Goal: Task Accomplishment & Management: Use online tool/utility

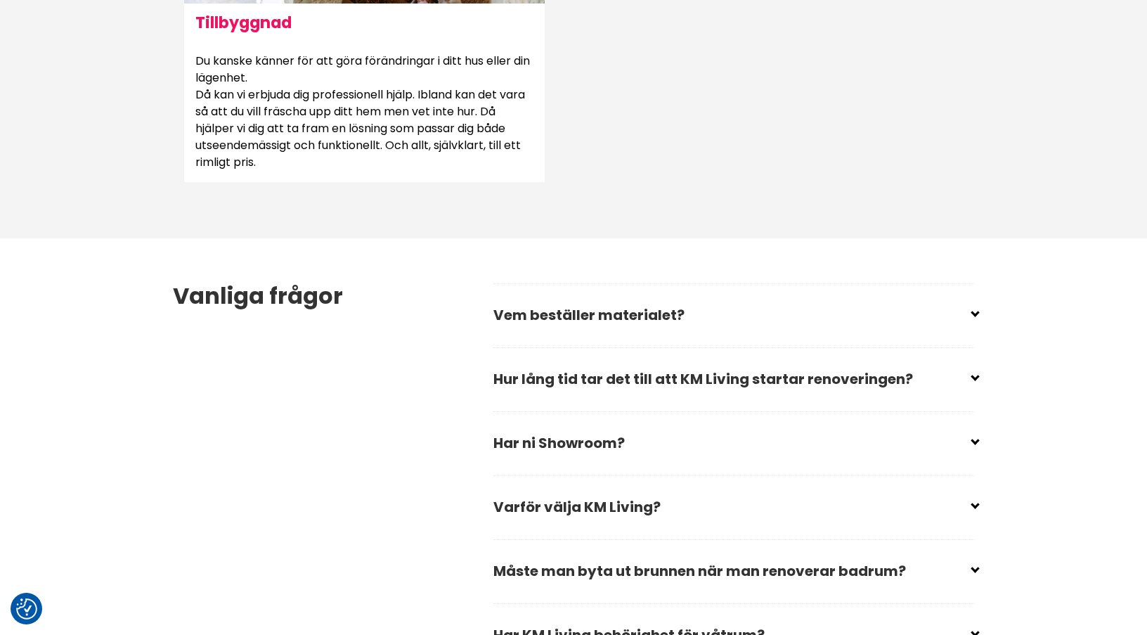
scroll to position [1968, 0]
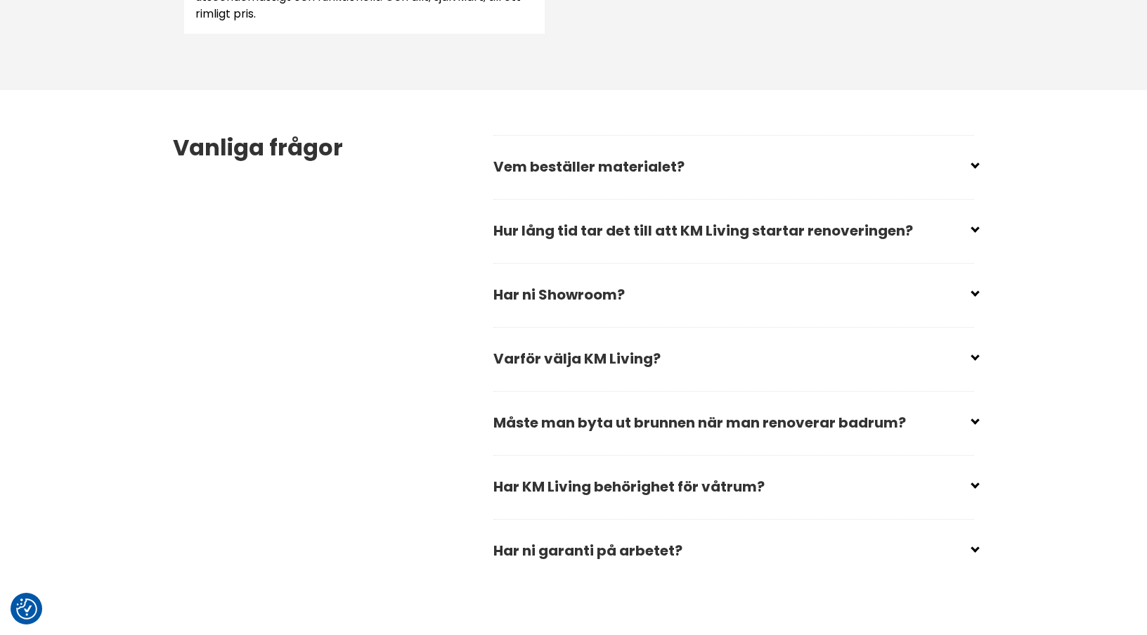
click at [660, 162] on input "checkbox" at bounding box center [736, 160] width 481 height 21
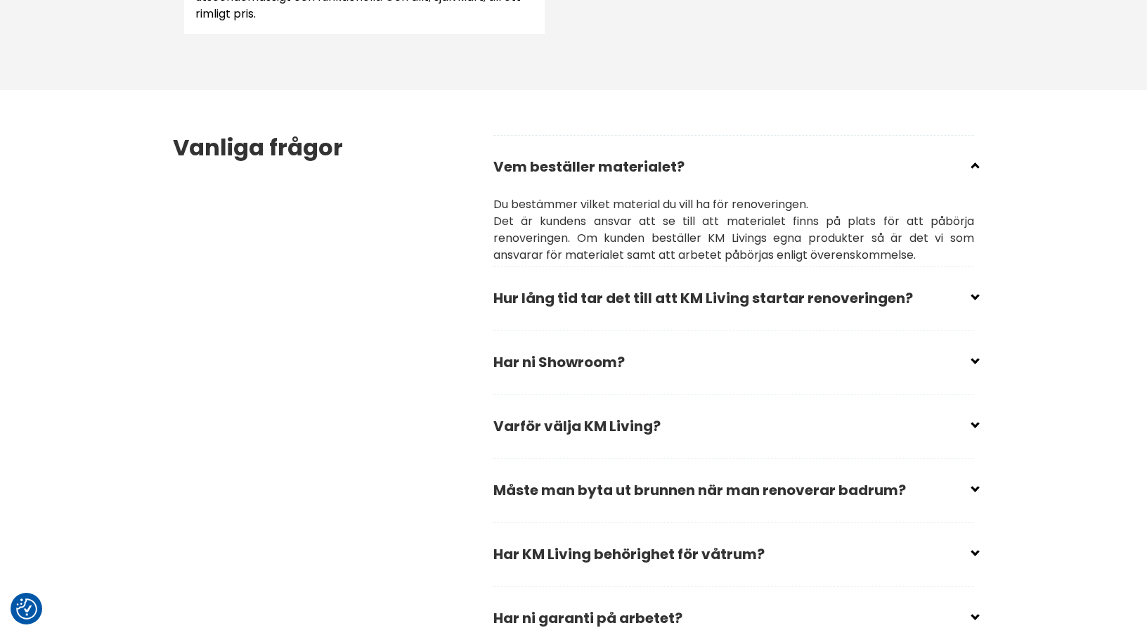
click at [626, 164] on input "checkbox" at bounding box center [736, 160] width 481 height 21
checkbox input "true"
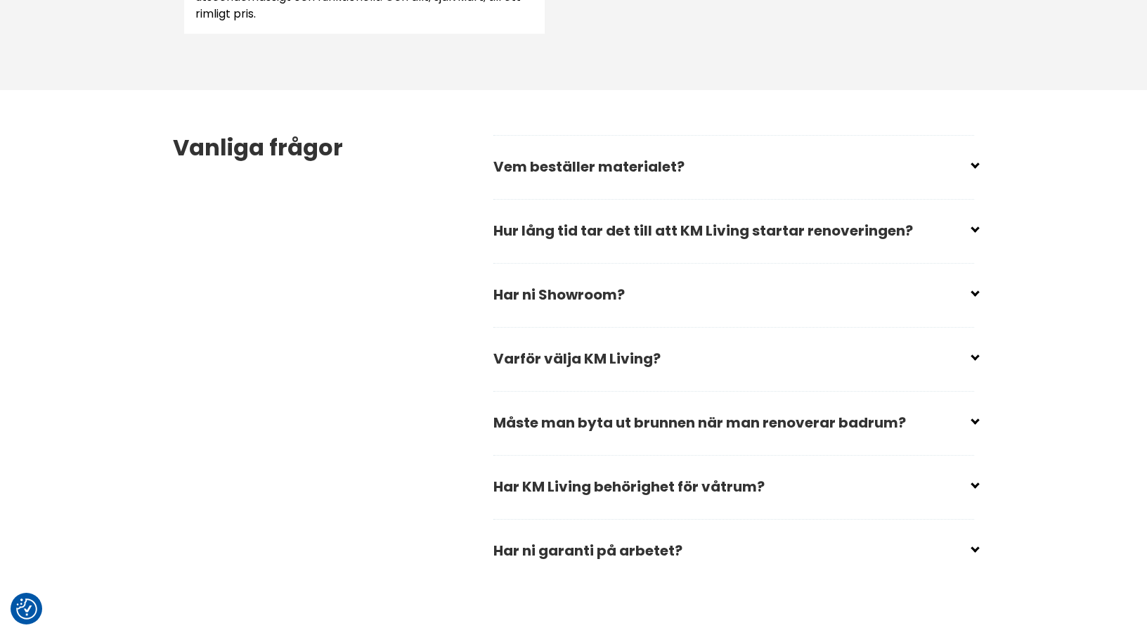
click at [601, 233] on input "checkbox" at bounding box center [736, 224] width 481 height 21
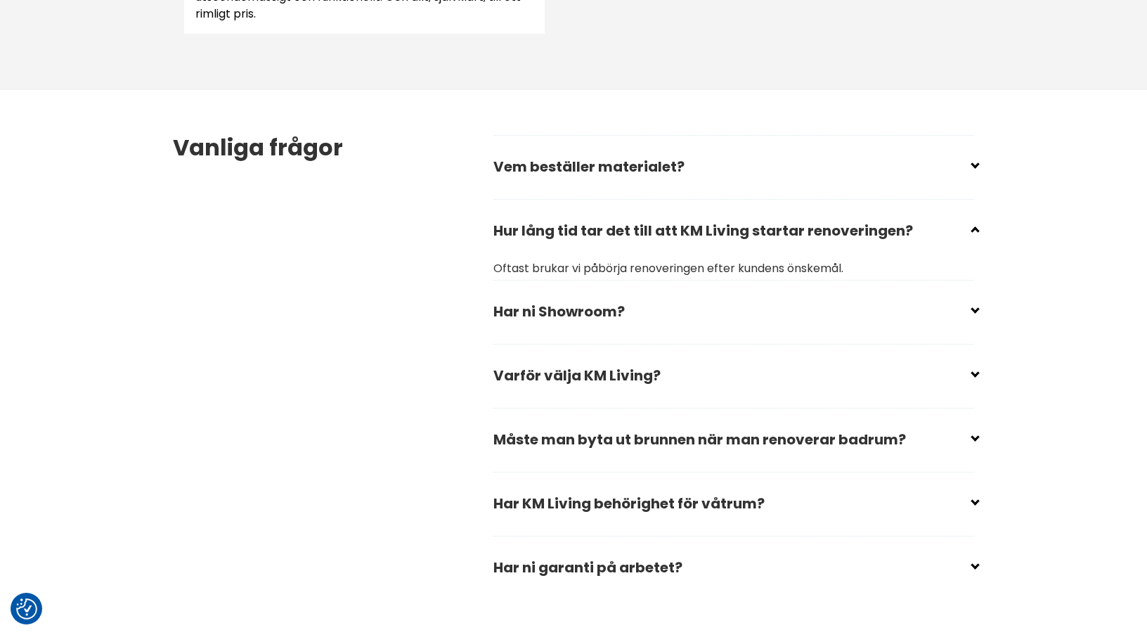
click at [601, 233] on input "checkbox" at bounding box center [736, 224] width 481 height 21
checkbox input "true"
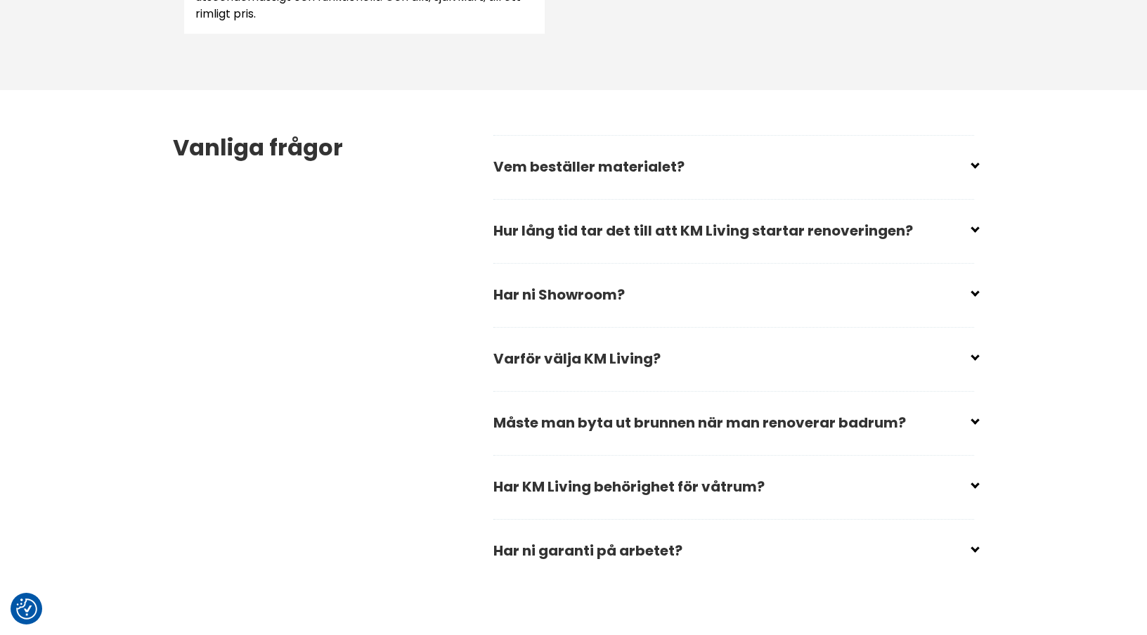
click at [579, 290] on input "checkbox" at bounding box center [736, 288] width 481 height 21
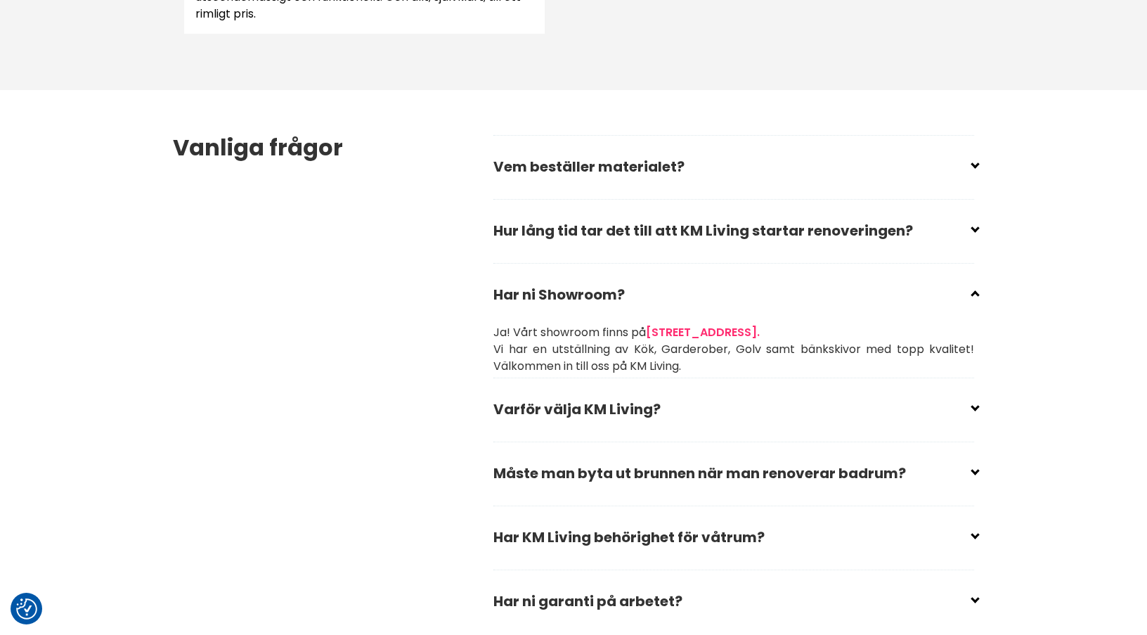
click at [579, 289] on input "checkbox" at bounding box center [736, 288] width 481 height 21
checkbox input "true"
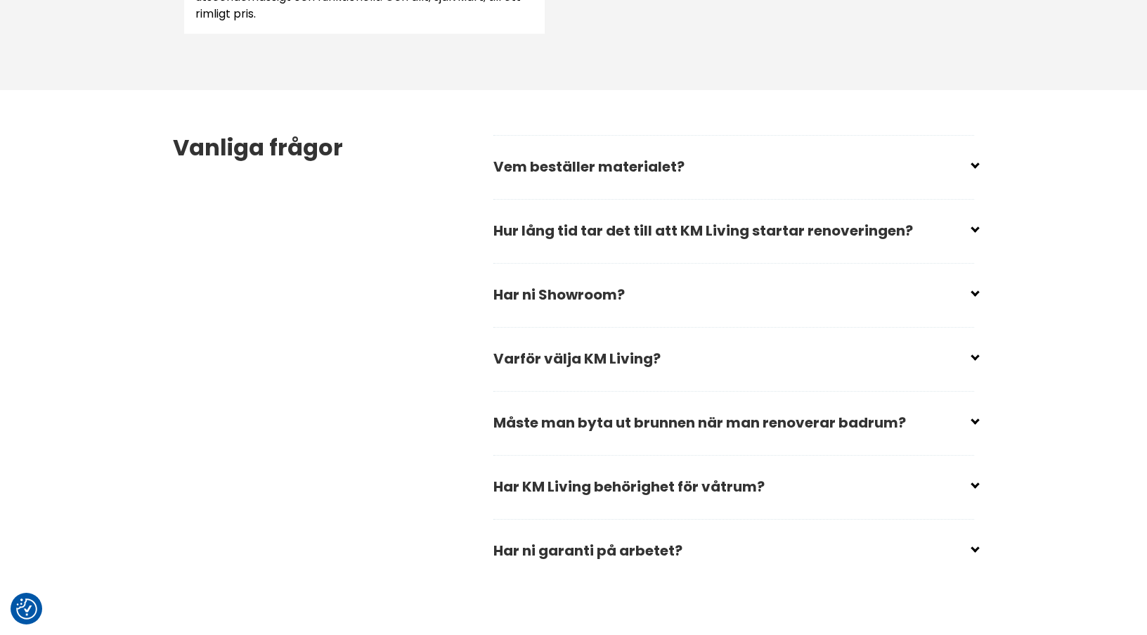
click at [581, 362] on input "checkbox" at bounding box center [736, 352] width 481 height 21
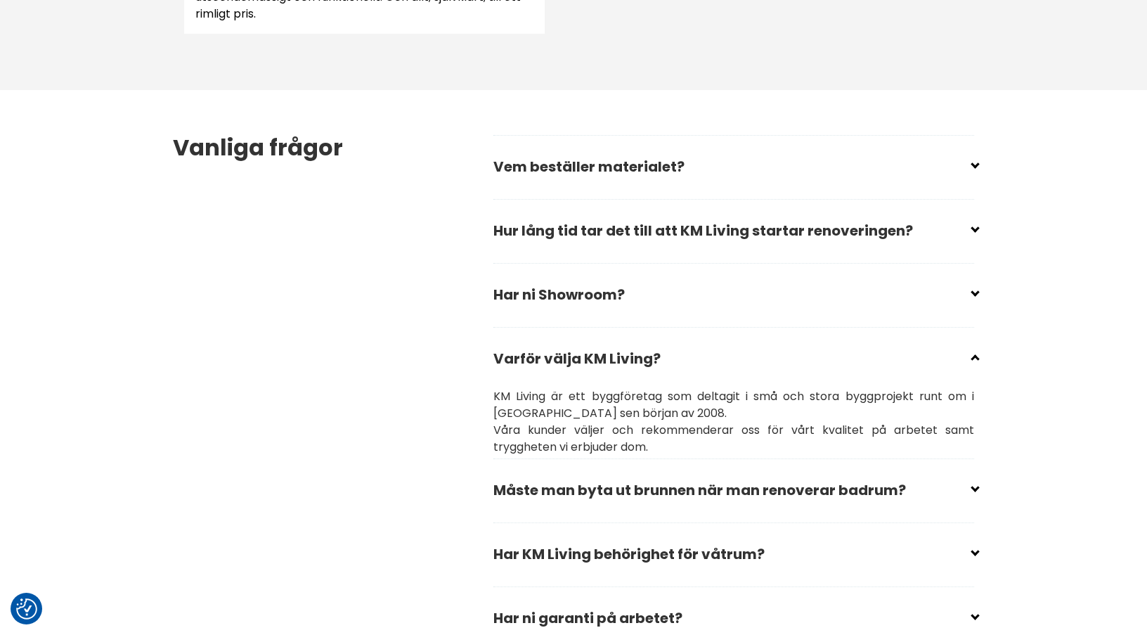
click at [581, 362] on input "checkbox" at bounding box center [736, 352] width 481 height 21
checkbox input "true"
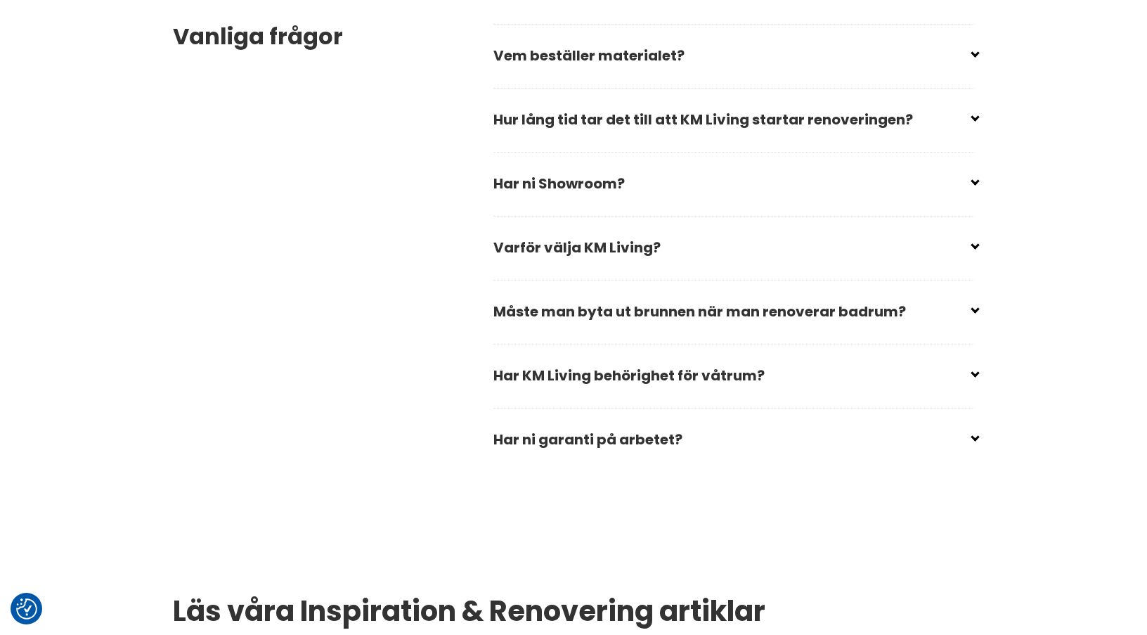
scroll to position [2109, 0]
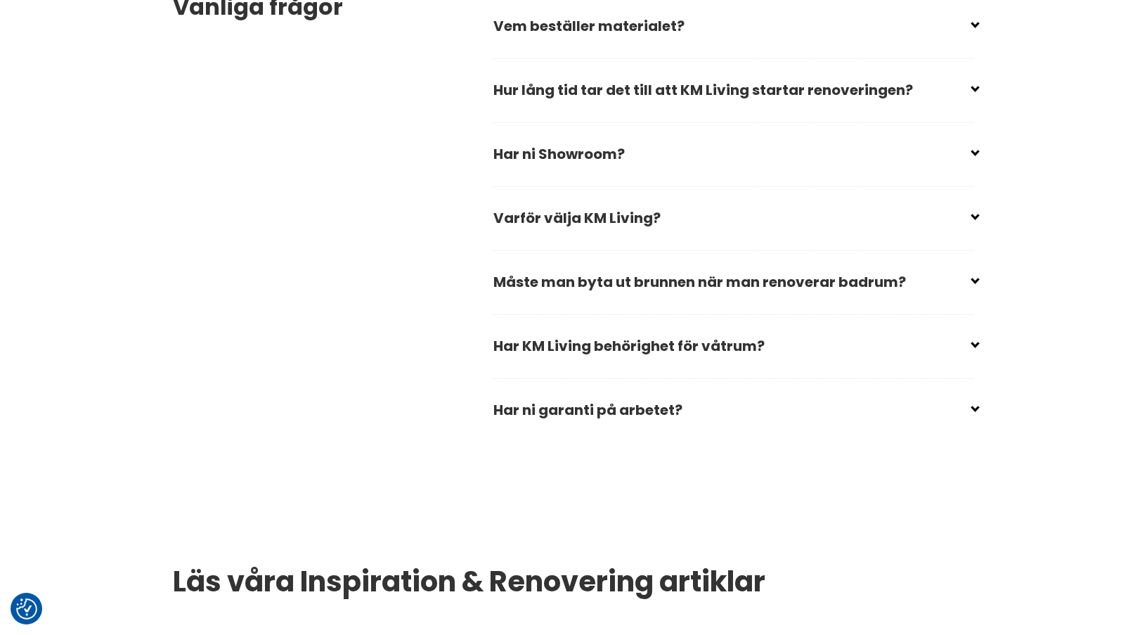
click at [615, 279] on input "checkbox" at bounding box center [736, 276] width 481 height 21
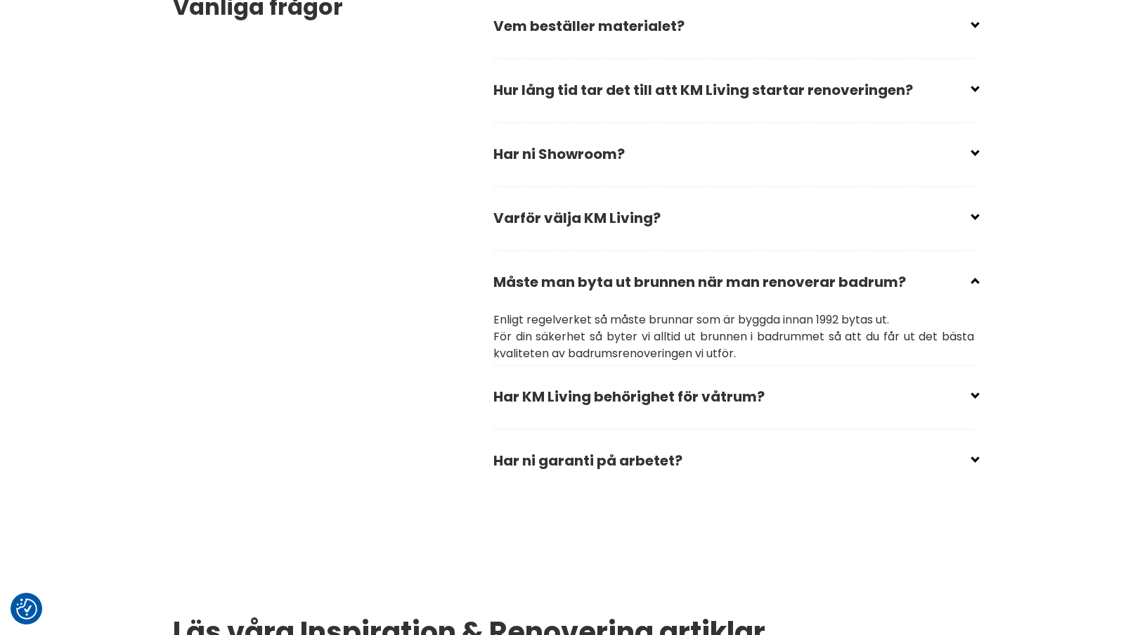
click at [615, 279] on input "checkbox" at bounding box center [736, 276] width 481 height 21
checkbox input "true"
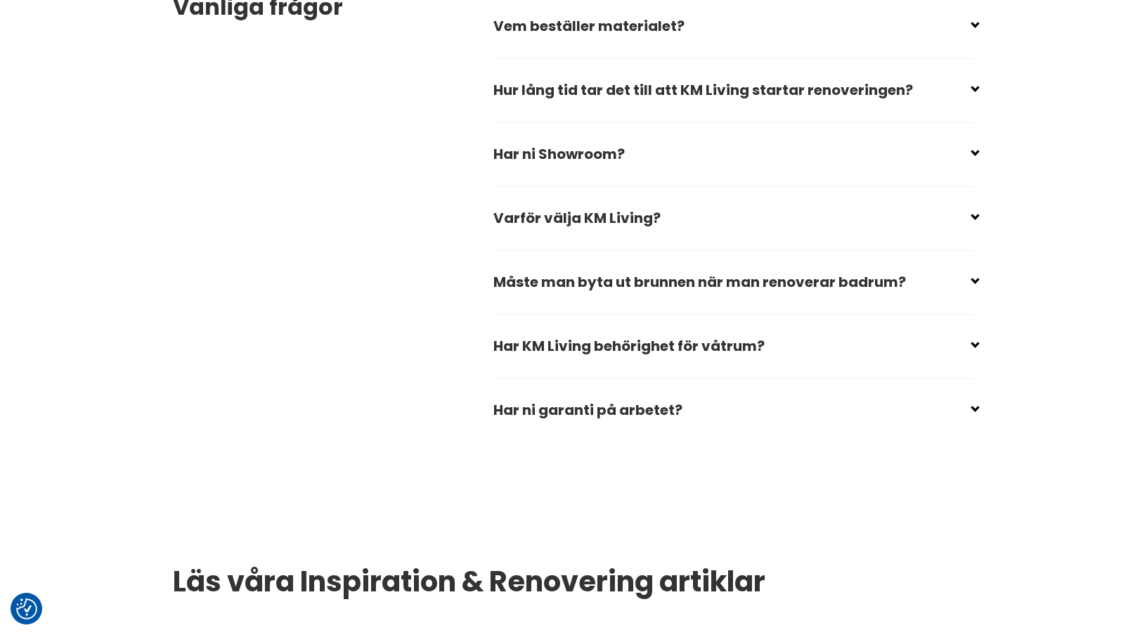
click at [609, 347] on input "checkbox" at bounding box center [736, 340] width 481 height 21
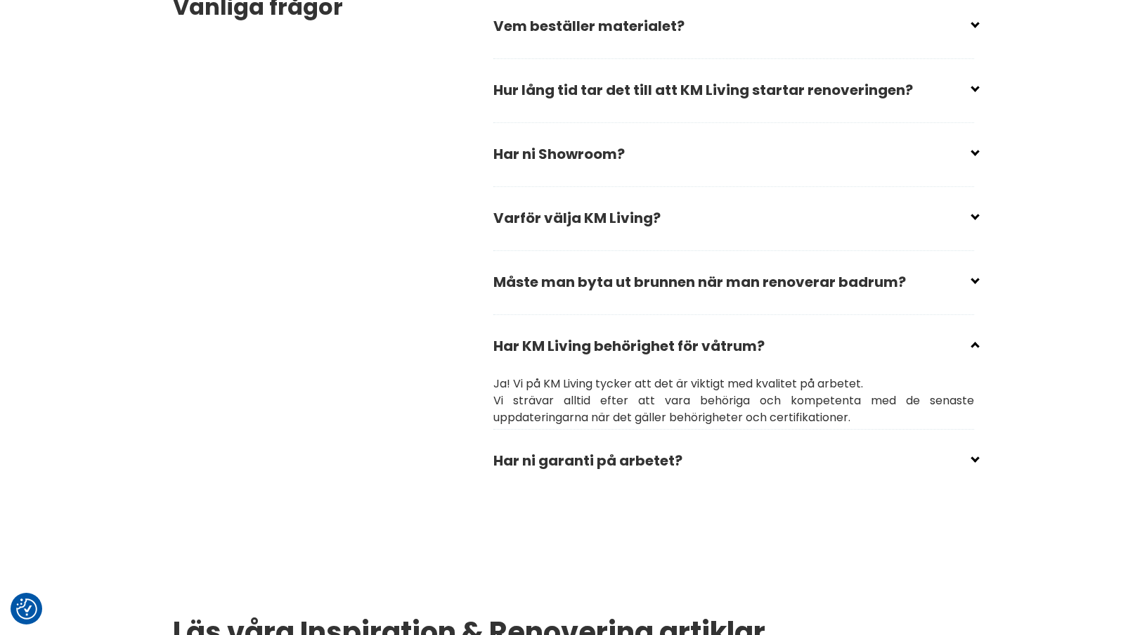
click at [609, 347] on input "checkbox" at bounding box center [736, 340] width 481 height 21
checkbox input "true"
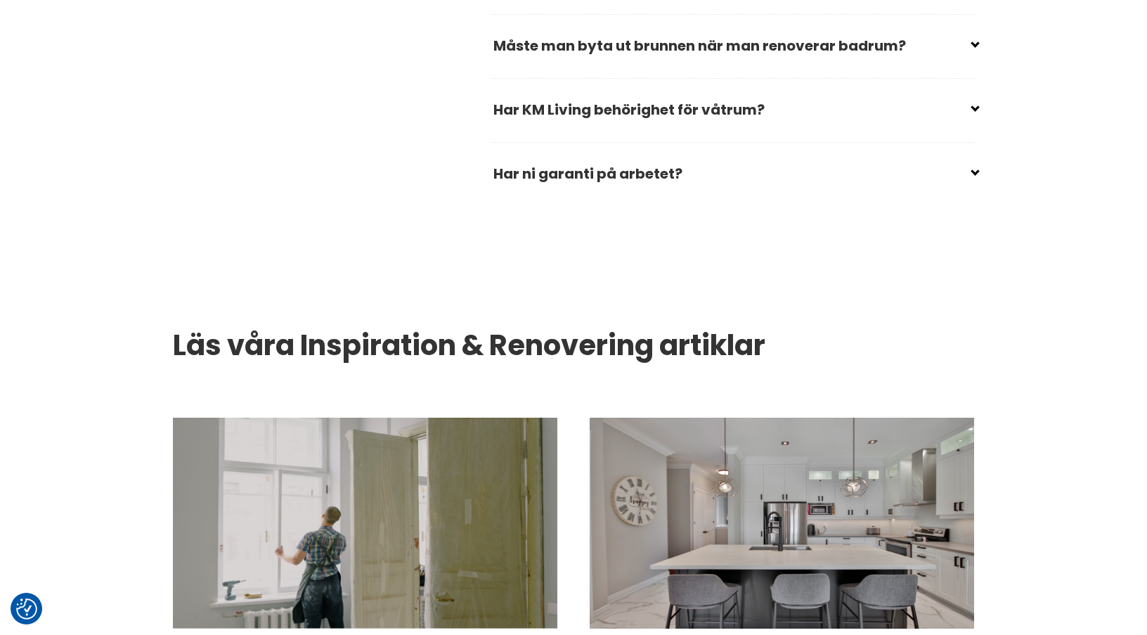
scroll to position [2390, 0]
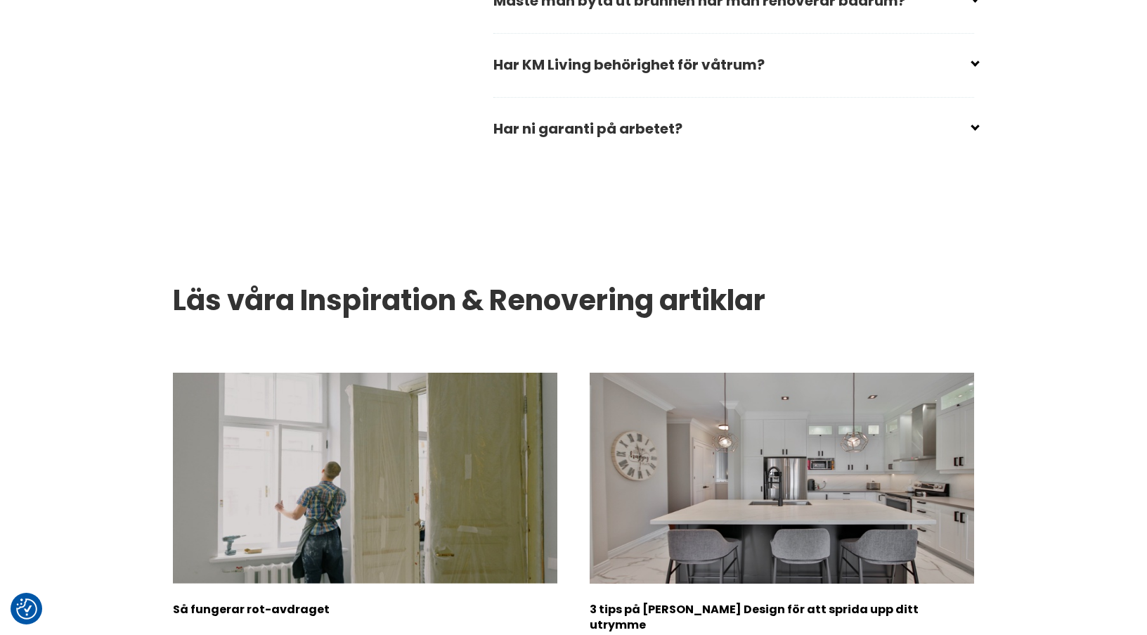
click at [609, 126] on input "checkbox" at bounding box center [736, 122] width 481 height 21
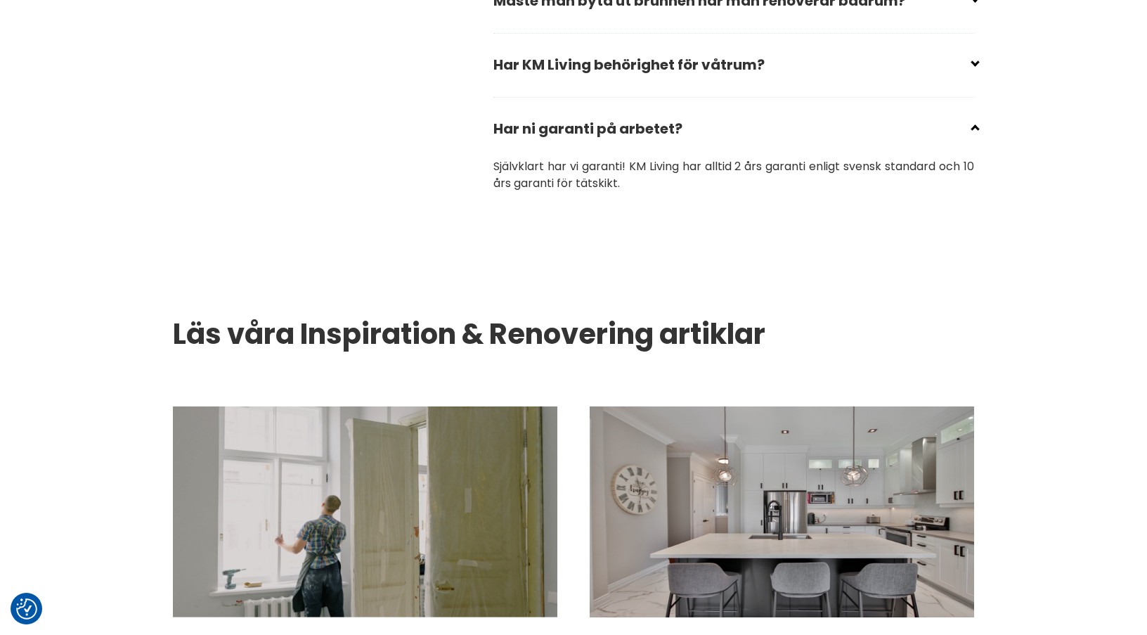
click at [607, 126] on input "checkbox" at bounding box center [736, 122] width 481 height 21
checkbox input "true"
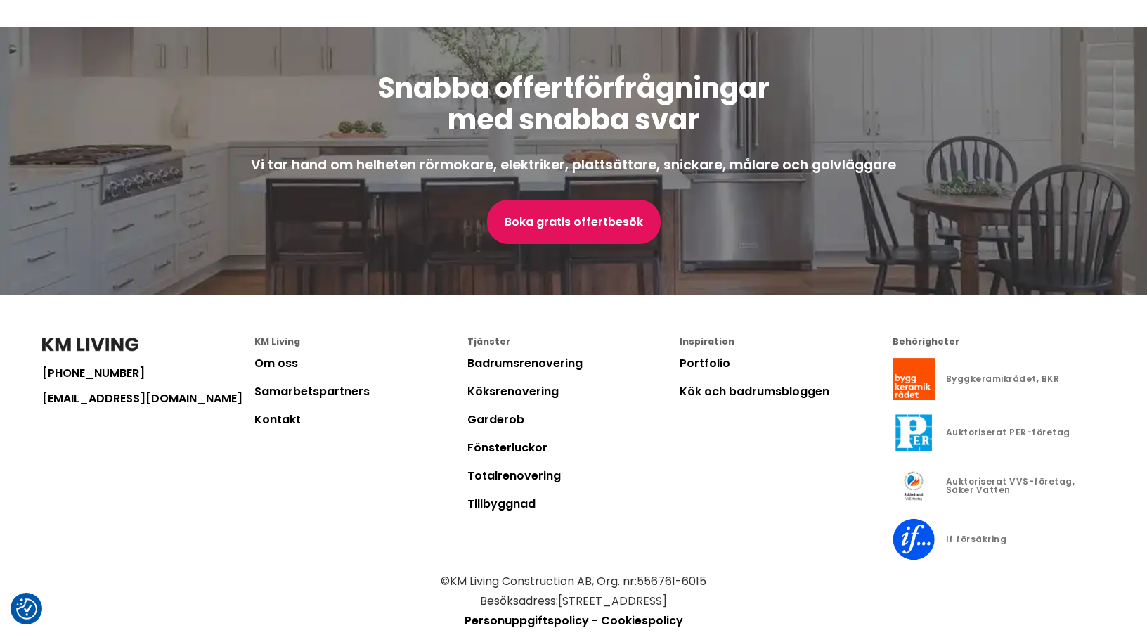
scroll to position [3785, 0]
